Goal: Information Seeking & Learning: Learn about a topic

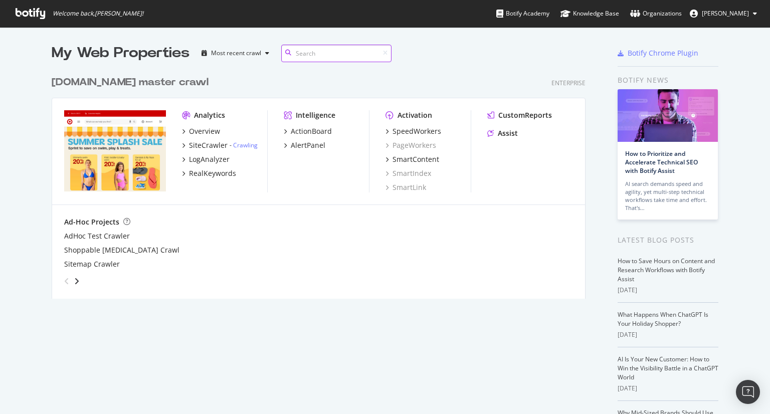
scroll to position [227, 534]
click at [309, 59] on input at bounding box center [336, 54] width 110 height 18
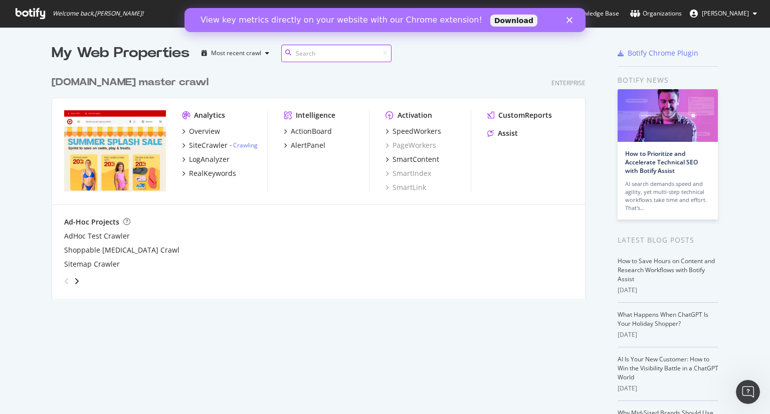
scroll to position [0, 0]
type input "watches"
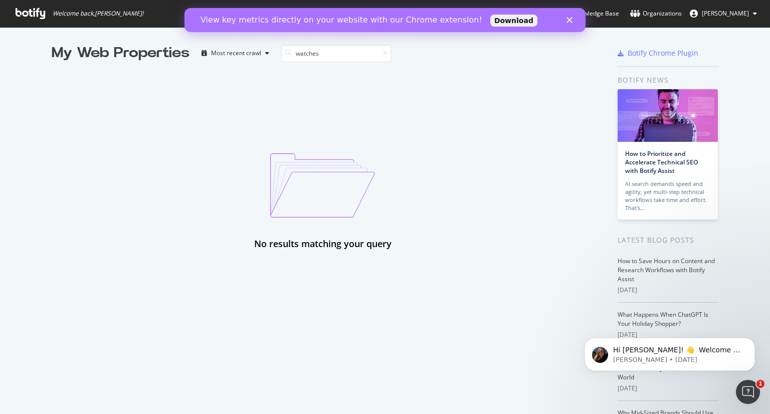
click at [568, 19] on polygon "Close" at bounding box center [569, 20] width 6 height 6
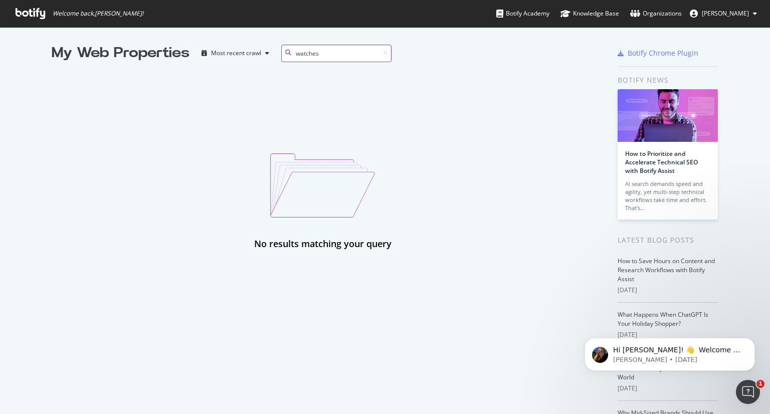
click at [323, 55] on input "watches" at bounding box center [336, 54] width 110 height 18
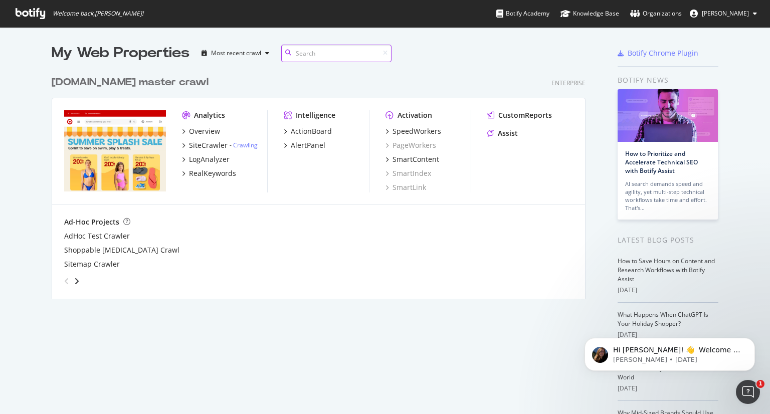
scroll to position [227, 534]
click at [202, 133] on div "Overview" at bounding box center [204, 131] width 31 height 10
